Goal: Information Seeking & Learning: Compare options

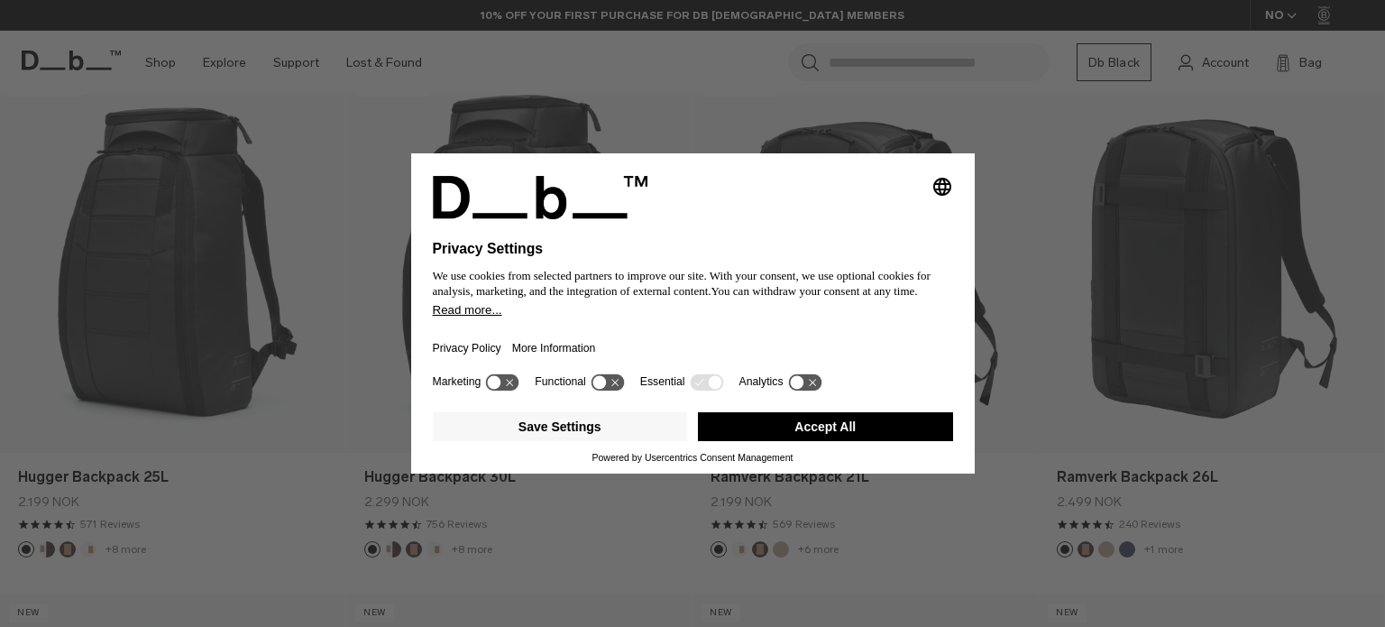
click at [791, 426] on button "Accept All" at bounding box center [825, 426] width 255 height 29
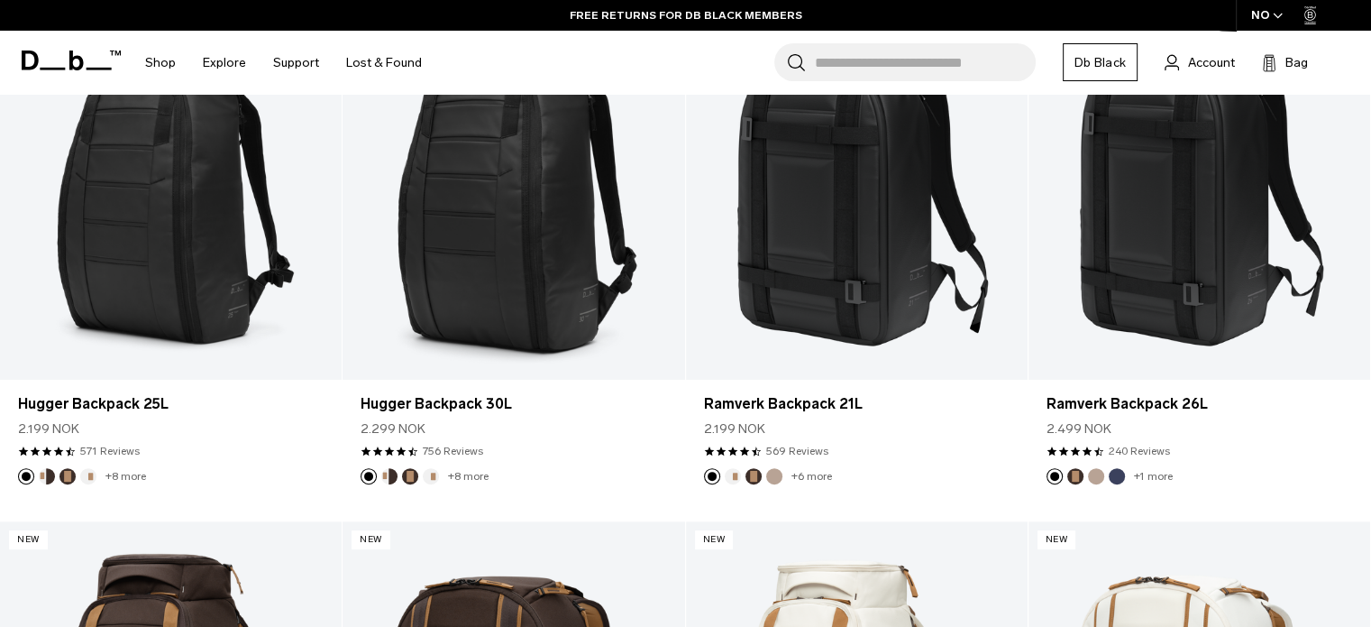
scroll to position [464, 0]
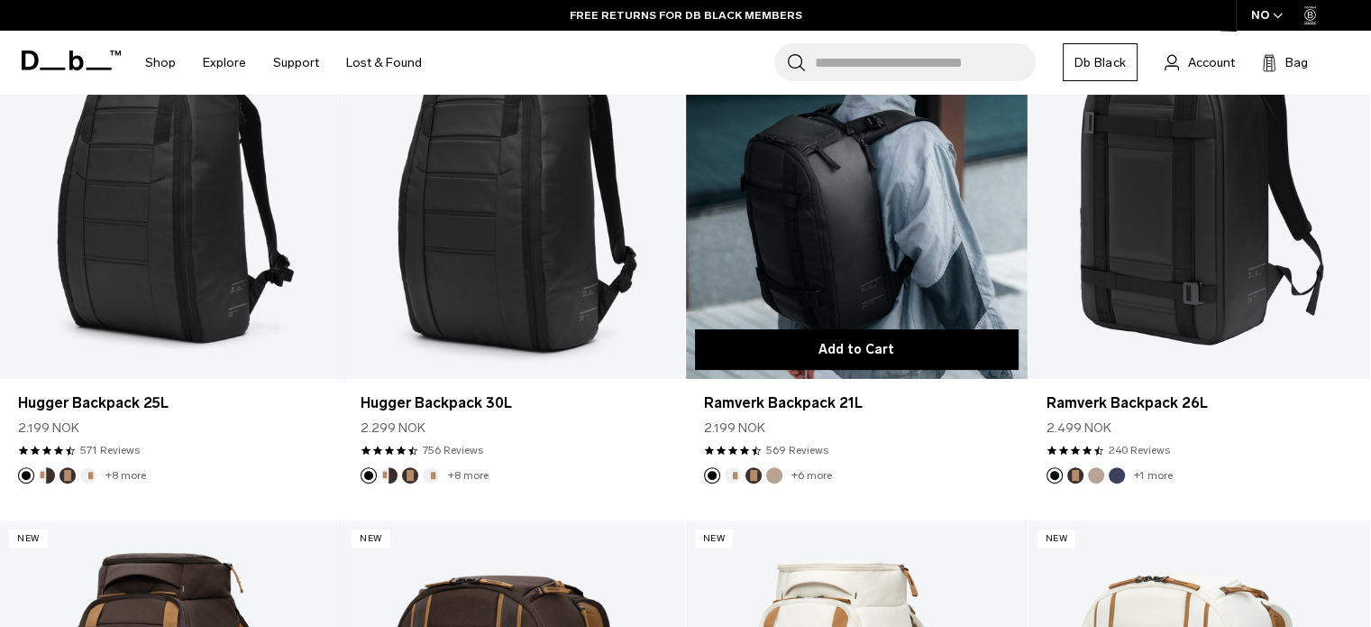
click at [890, 367] on button "Add to Cart" at bounding box center [857, 349] width 324 height 41
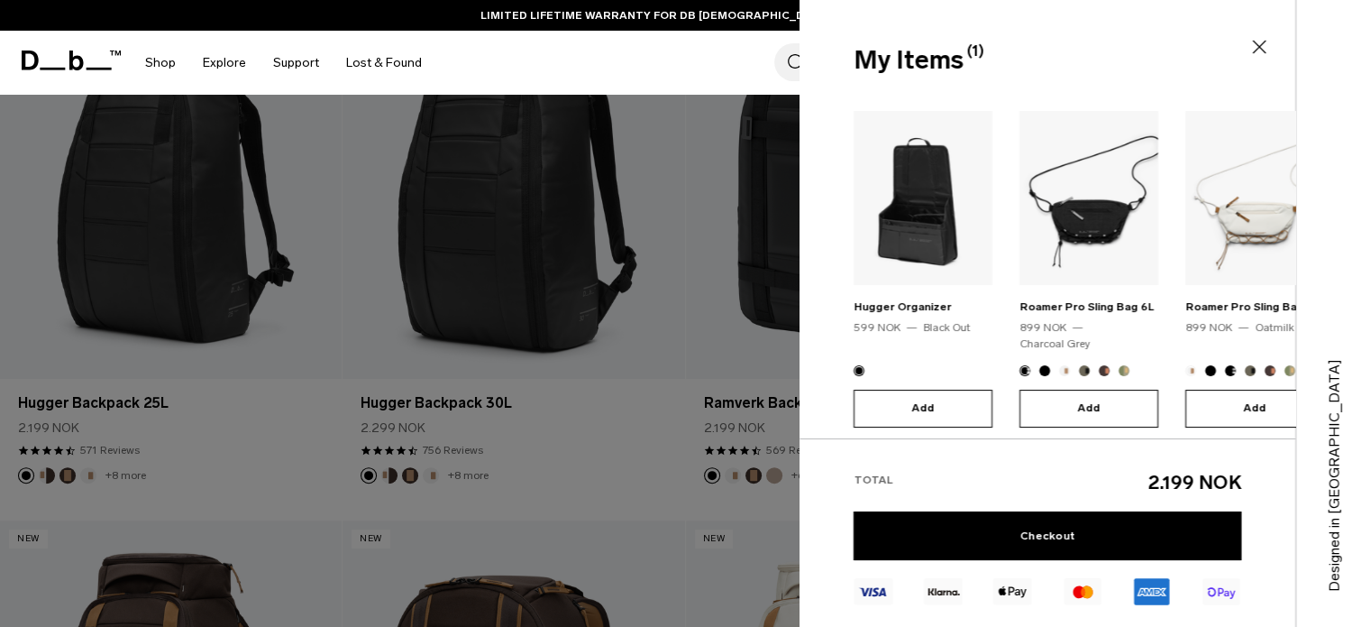
scroll to position [0, 0]
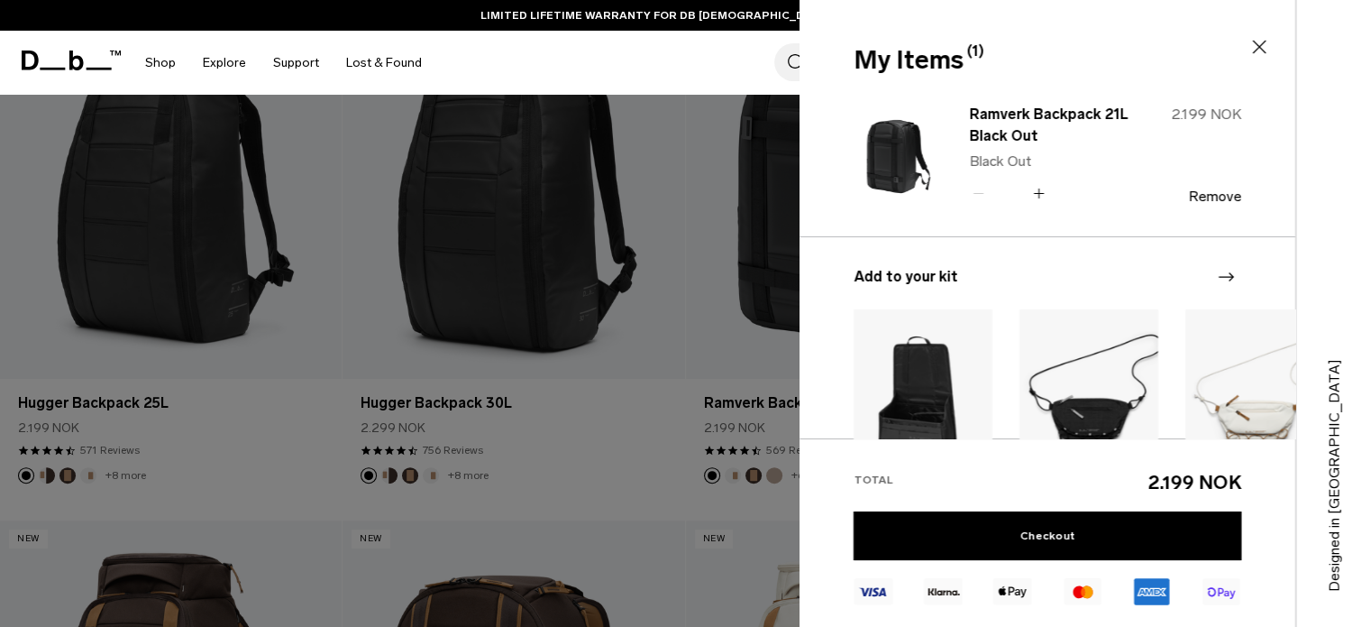
click at [560, 386] on div at bounding box center [685, 313] width 1371 height 627
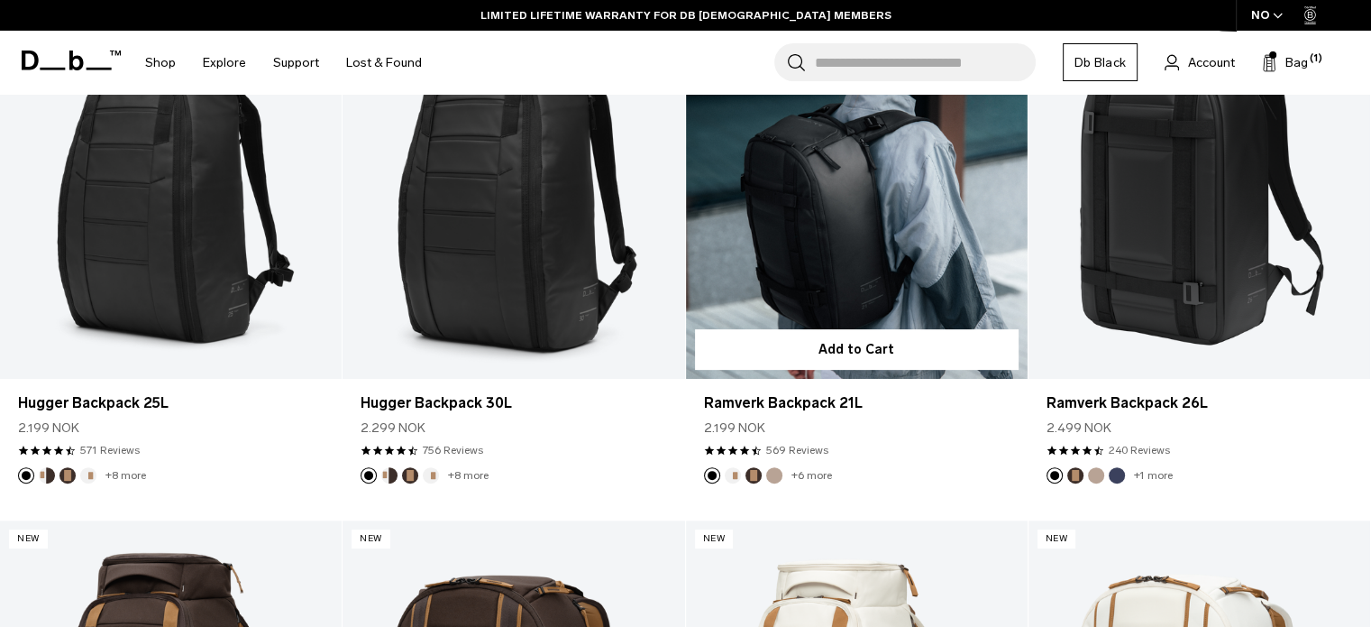
click at [714, 302] on link "Ramverk Backpack 21L" at bounding box center [857, 188] width 342 height 380
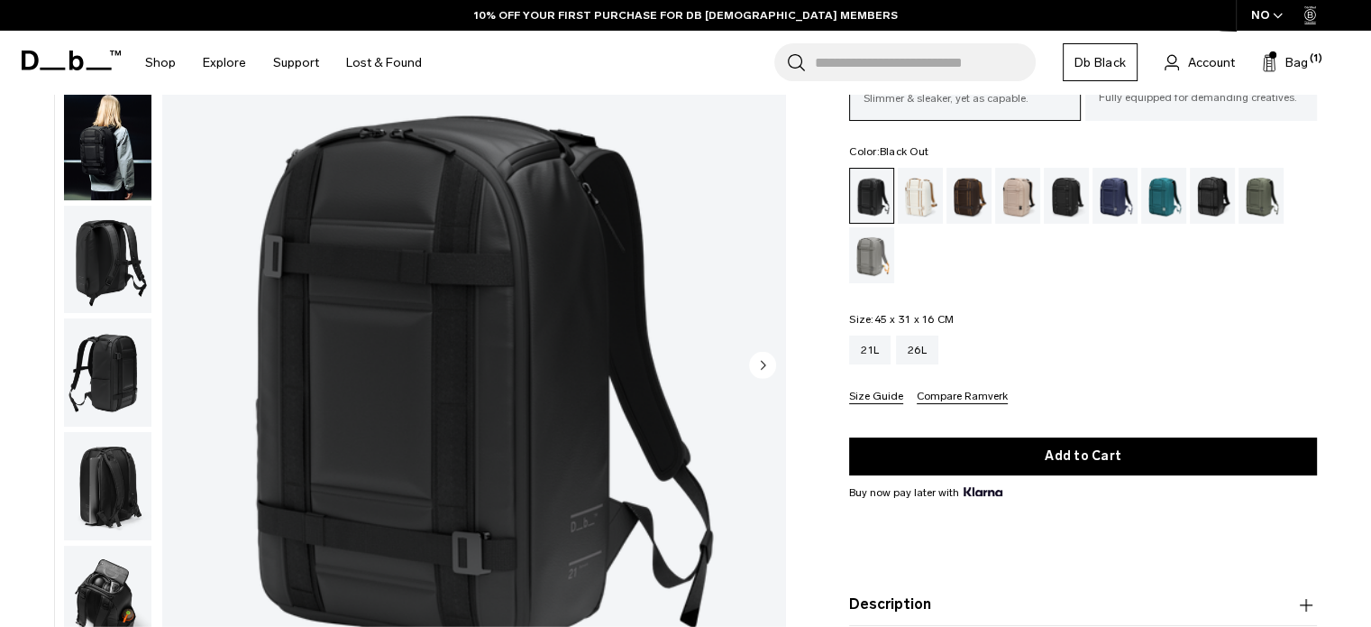
click at [889, 396] on button "Size Guide" at bounding box center [876, 397] width 54 height 14
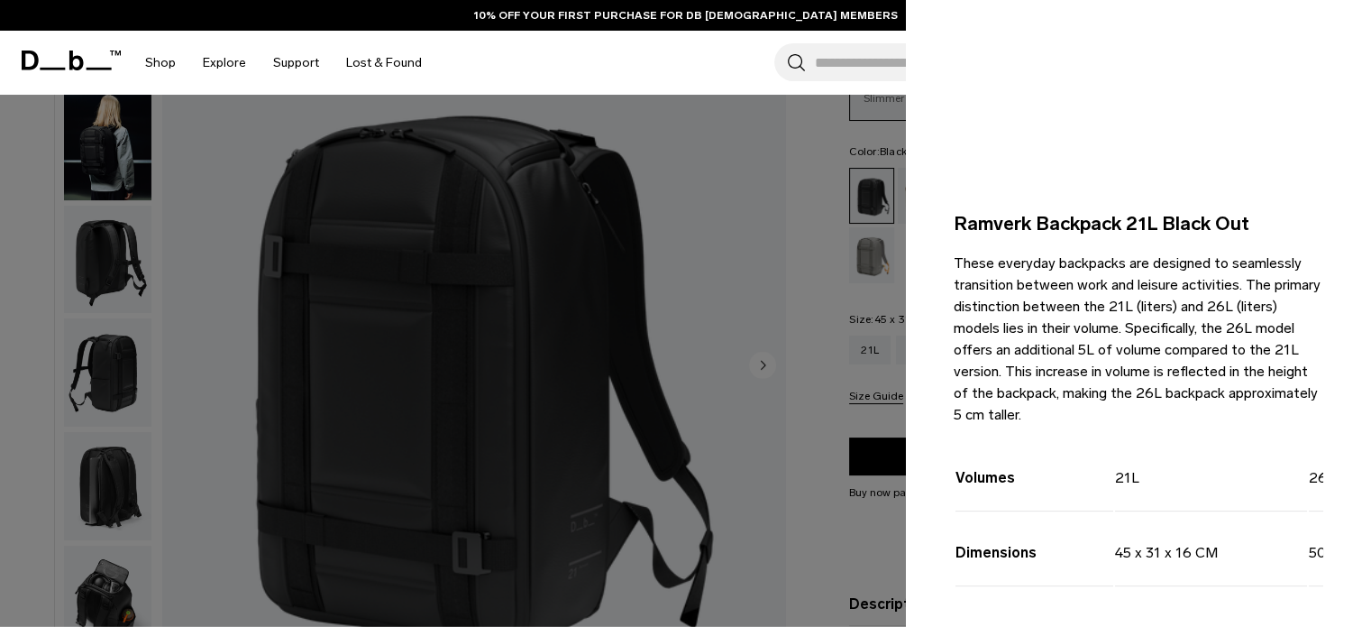
scroll to position [376, 0]
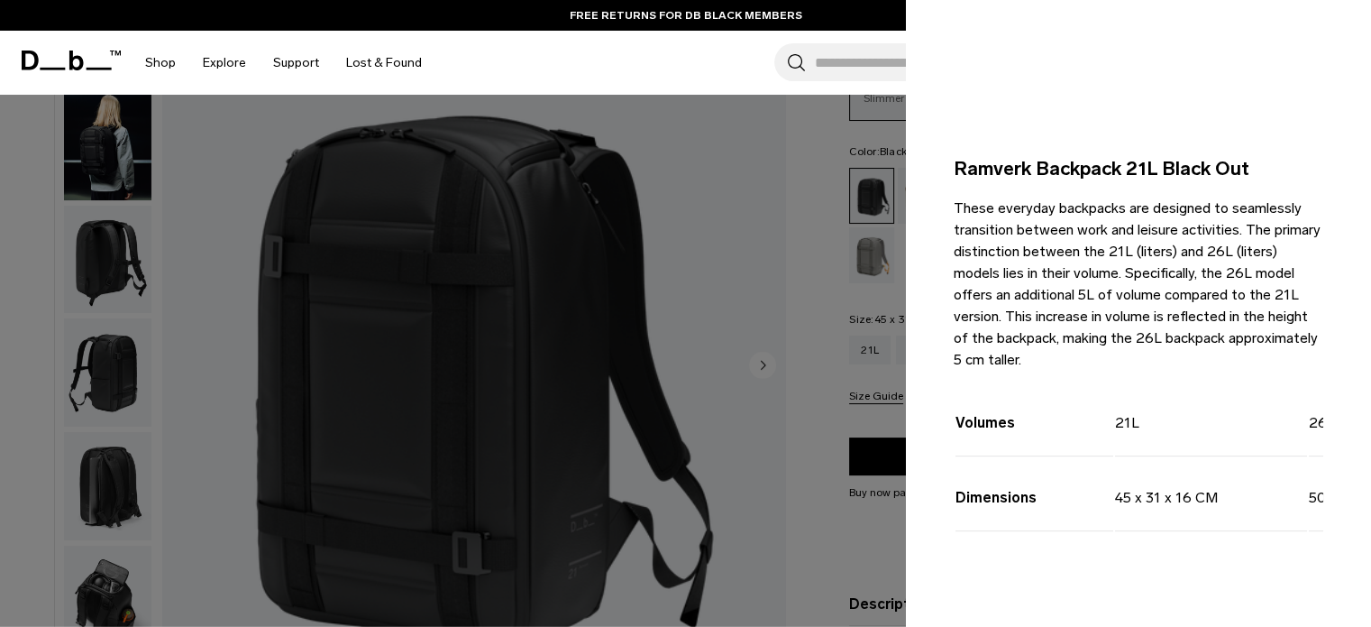
click at [811, 483] on div at bounding box center [685, 313] width 1371 height 627
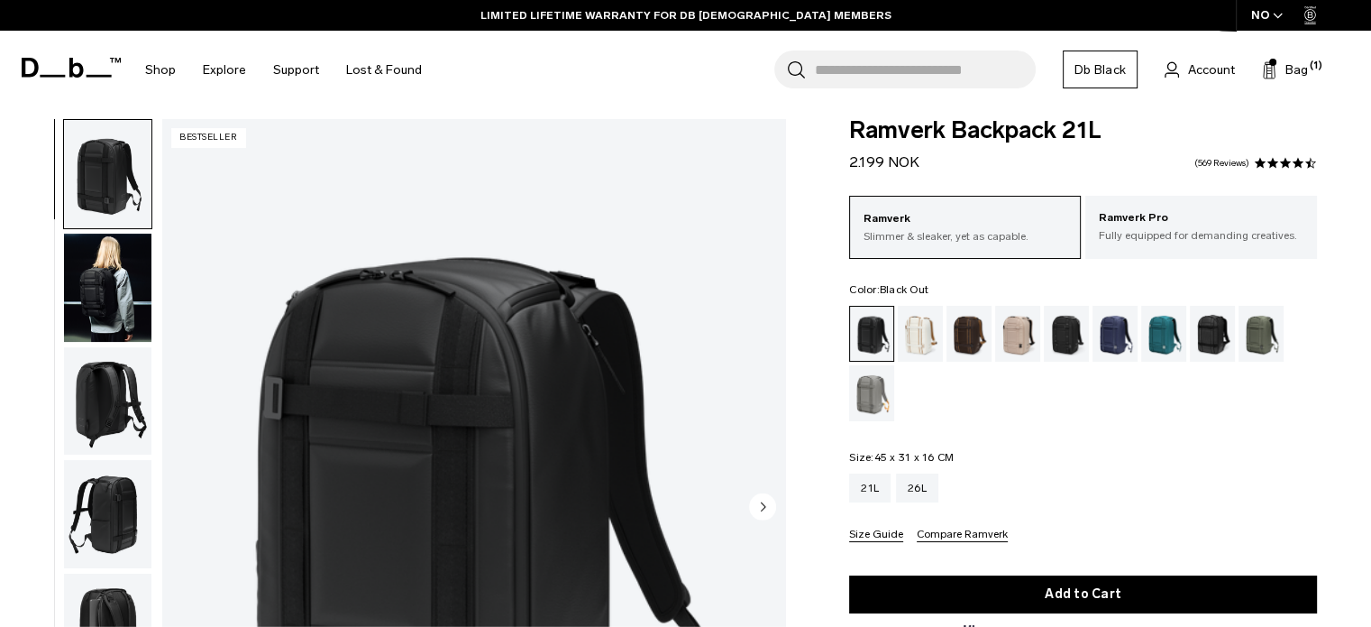
scroll to position [0, 0]
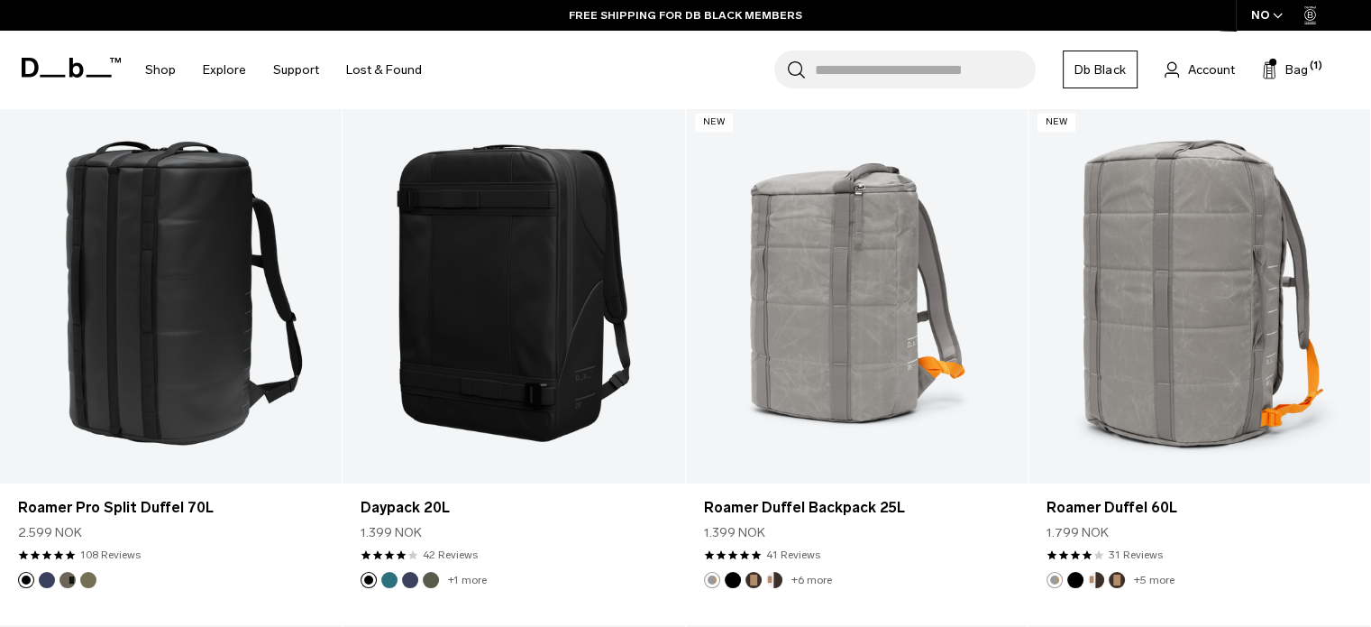
scroll to position [2446, 0]
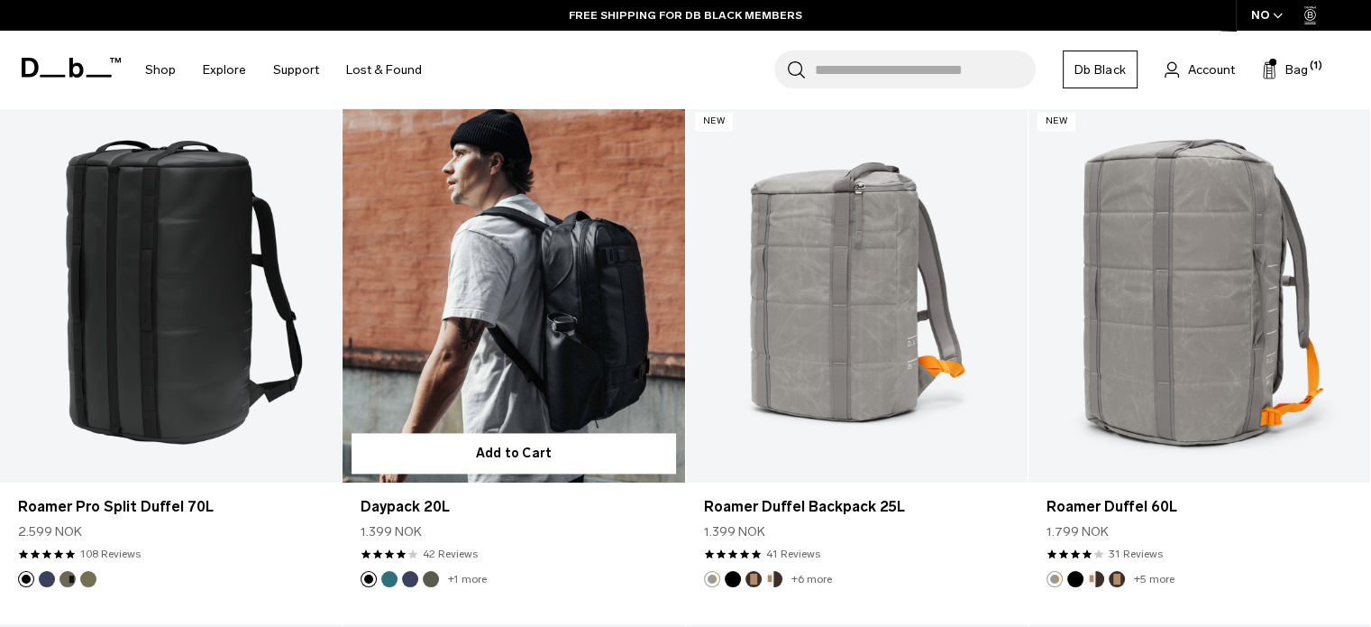
click at [554, 313] on link "Daypack 20L" at bounding box center [514, 293] width 342 height 380
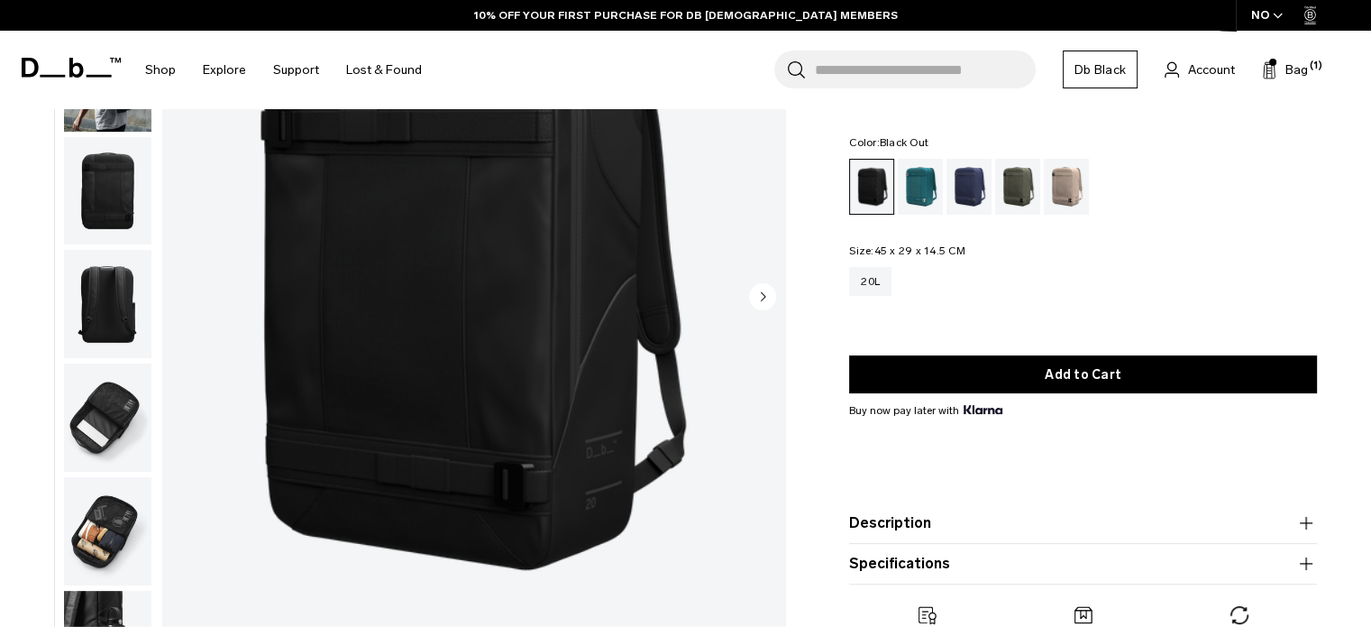
scroll to position [60, 0]
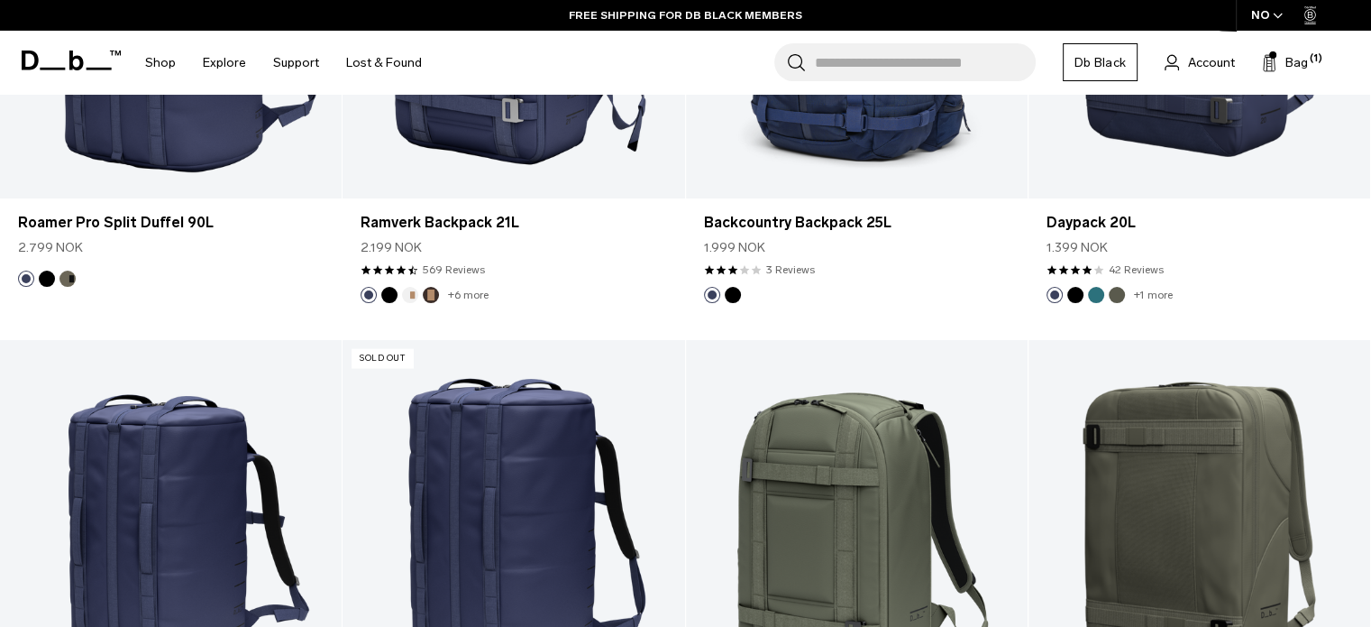
scroll to position [3772, 0]
